Goal: Information Seeking & Learning: Learn about a topic

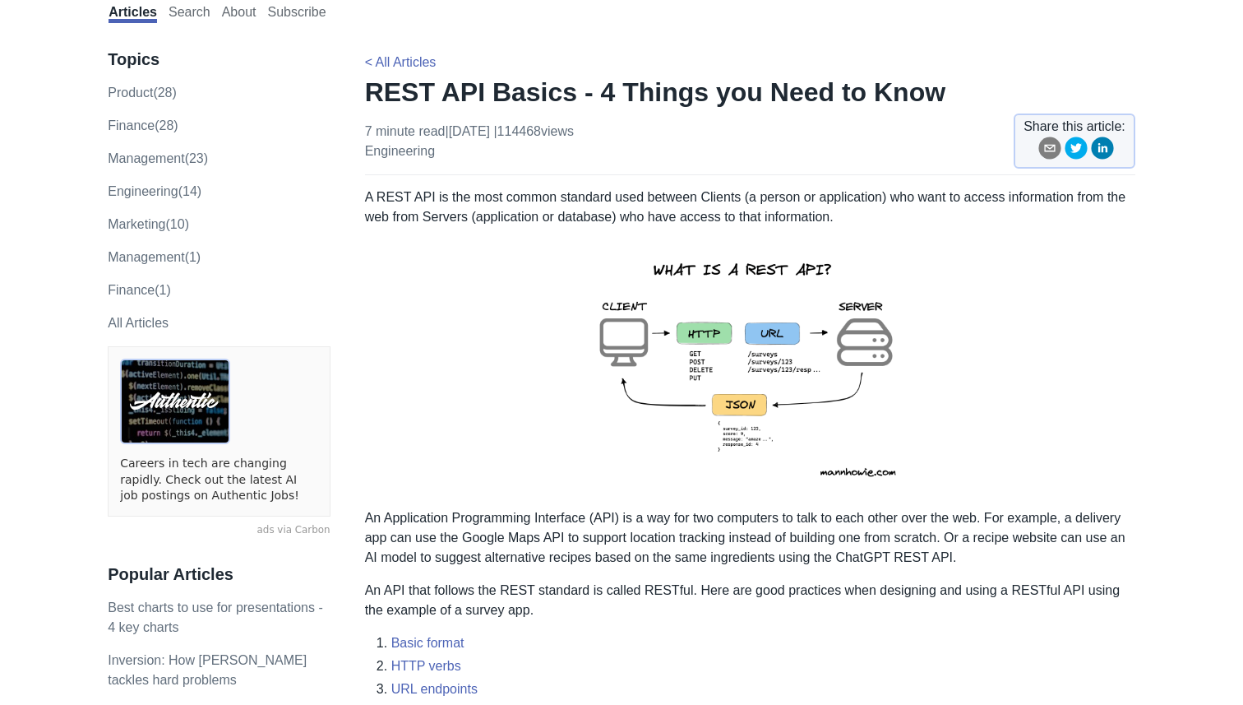
scroll to position [65, 0]
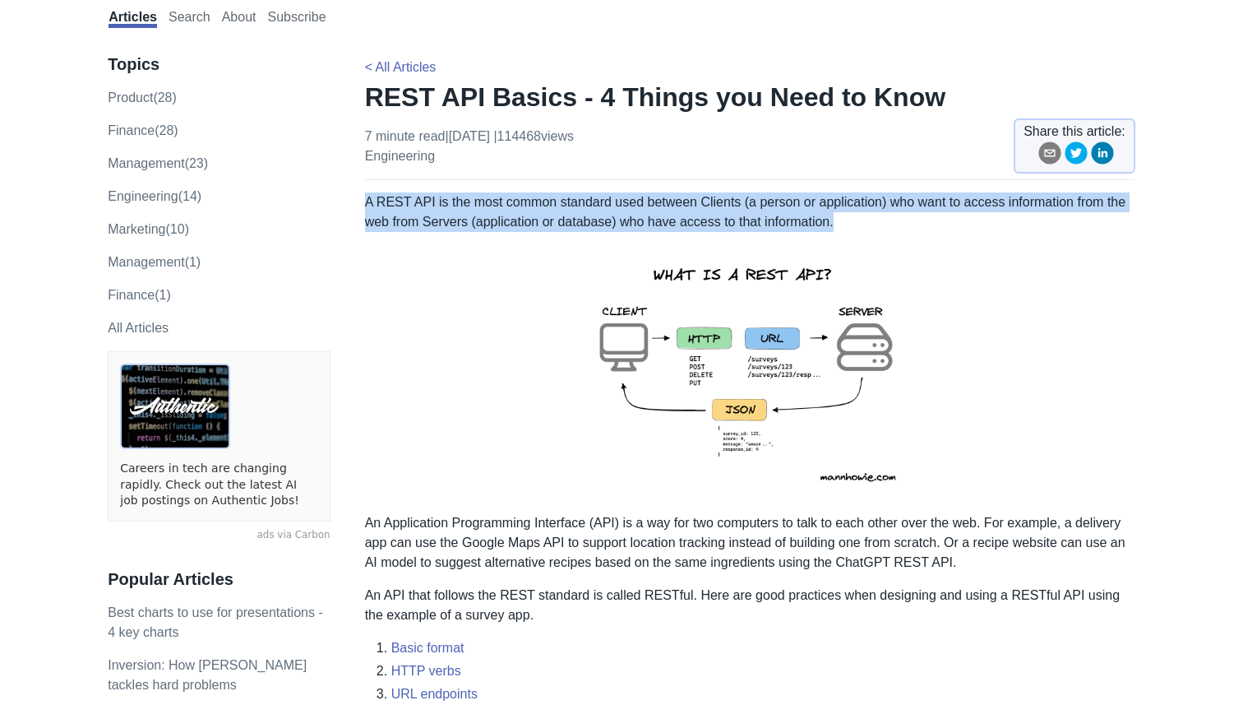
drag, startPoint x: 878, startPoint y: 228, endPoint x: 366, endPoint y: 204, distance: 512.8
click at [366, 204] on p "A REST API is the most common standard used between Clients (a person or applic…" at bounding box center [750, 211] width 770 height 39
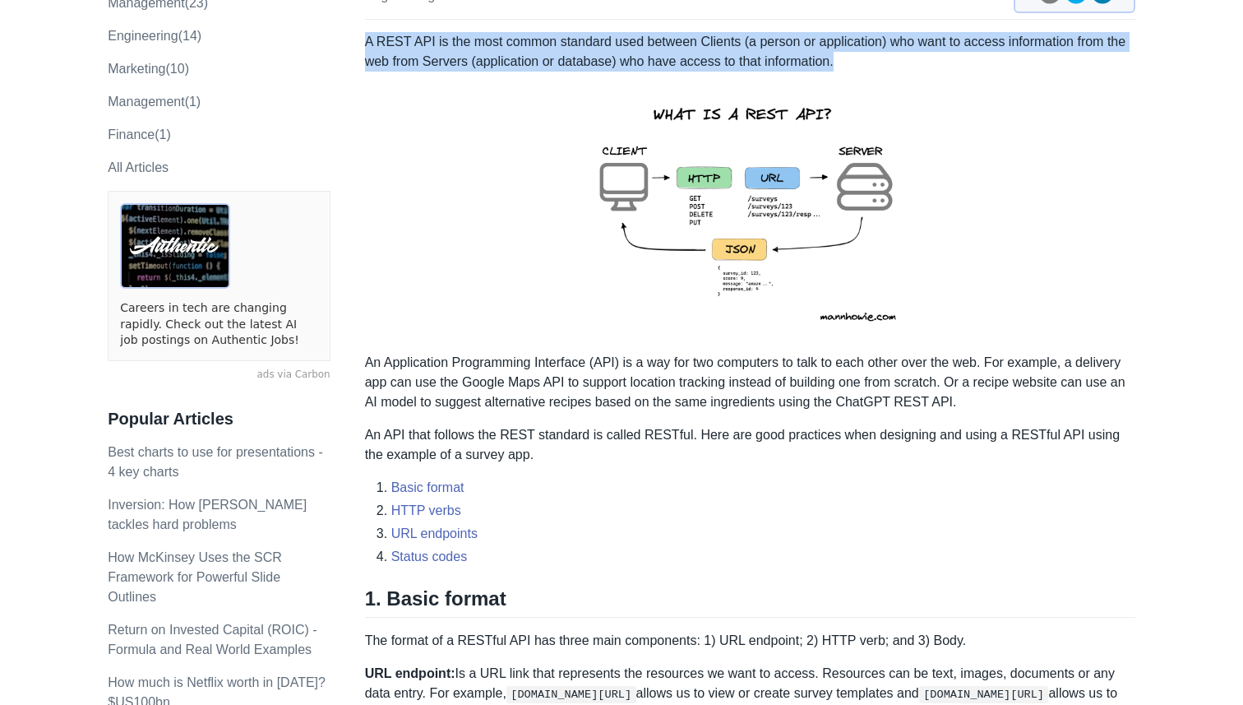
scroll to position [228, 0]
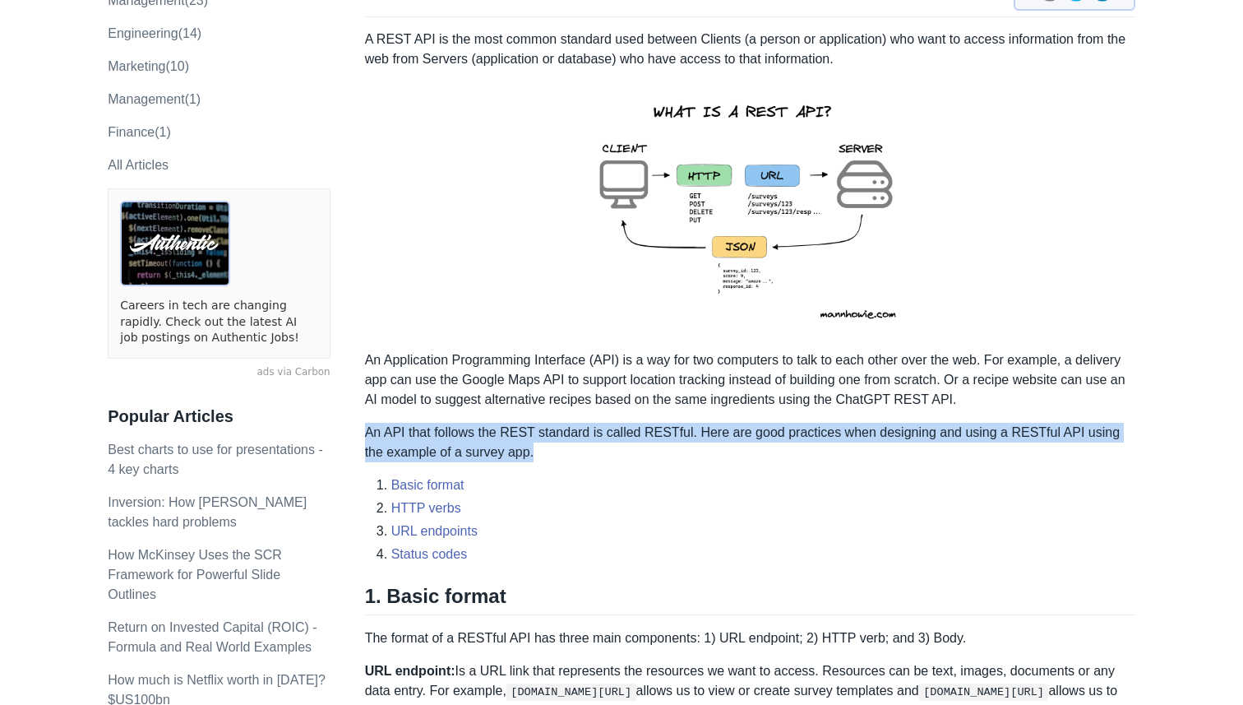
drag, startPoint x: 368, startPoint y: 431, endPoint x: 574, endPoint y: 464, distance: 208.2
copy div "An API that follows the REST standard is called RESTful. Here are good practice…"
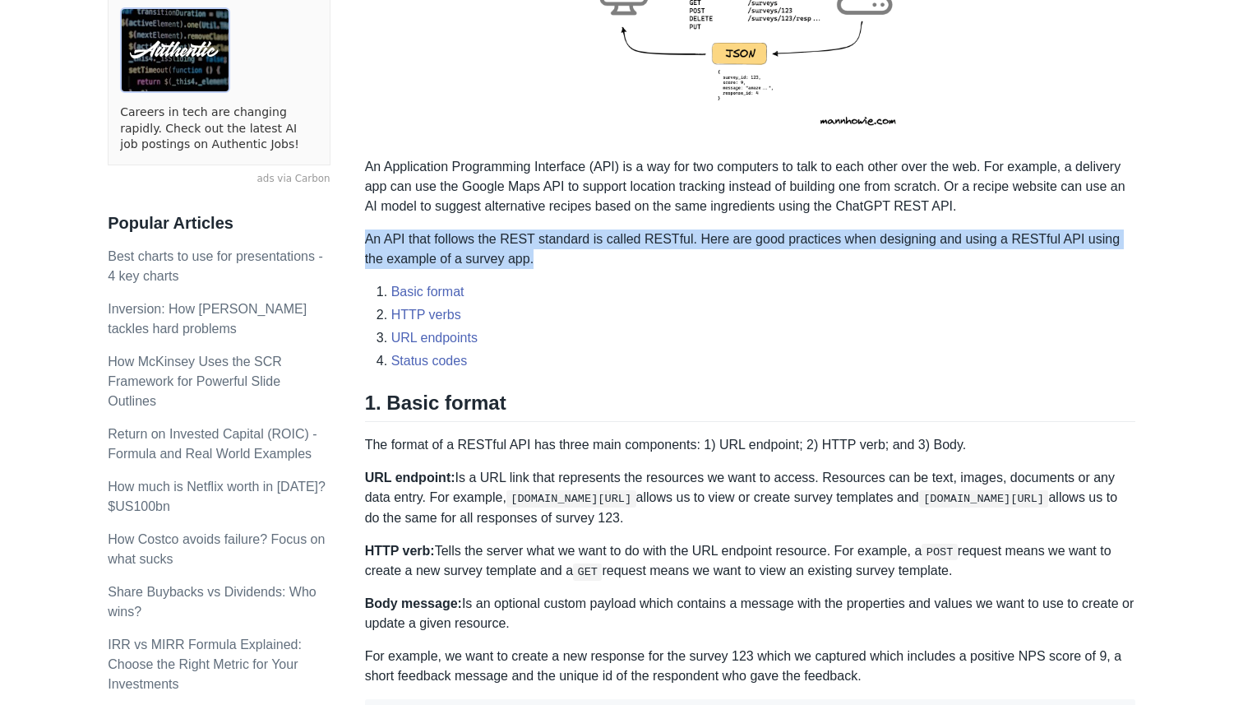
scroll to position [399, 0]
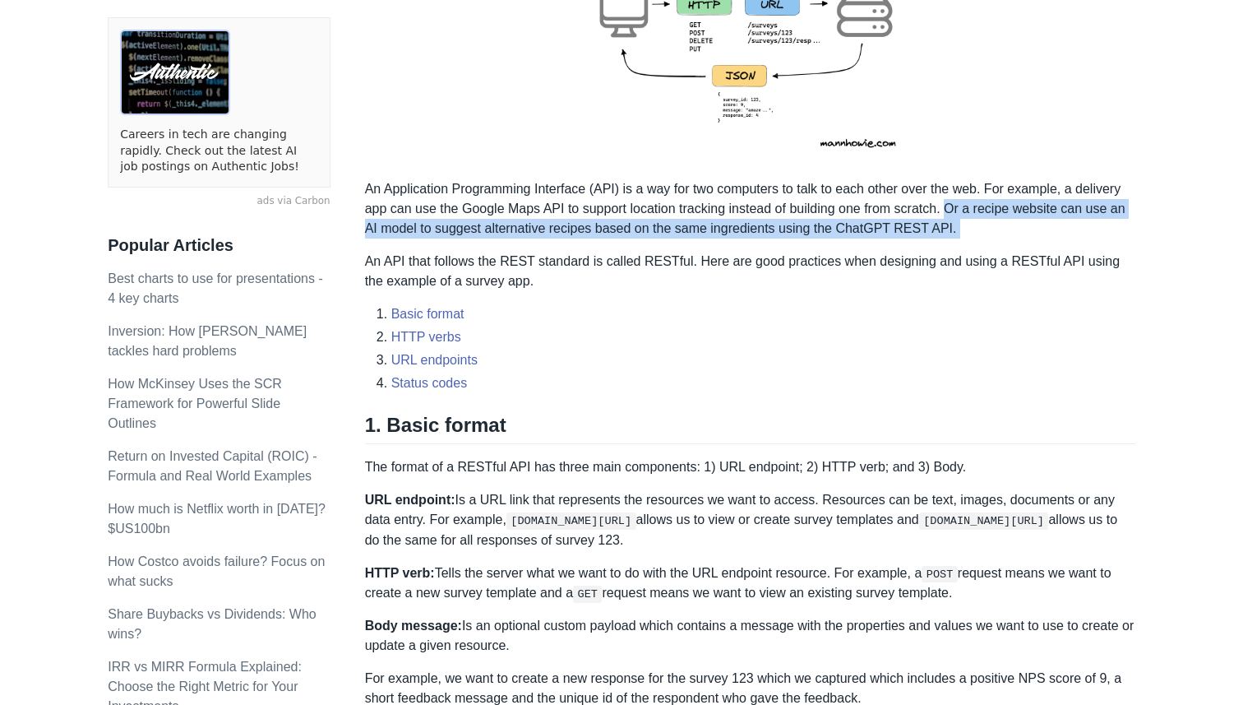
drag, startPoint x: 959, startPoint y: 210, endPoint x: 999, endPoint y: 248, distance: 55.3
copy div "Or a recipe website can use an AI model to suggest alternative recipes based on…"
